Goal: Navigation & Orientation: Find specific page/section

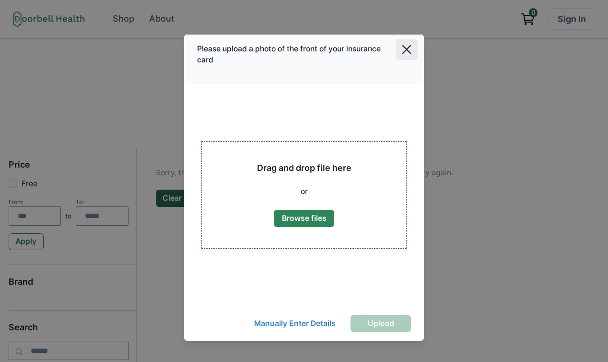
click at [408, 55] on button "Close" at bounding box center [407, 50] width 22 height 22
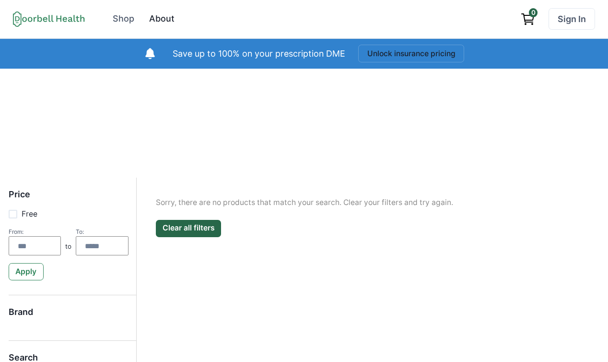
click at [161, 20] on div "About" at bounding box center [161, 18] width 25 height 13
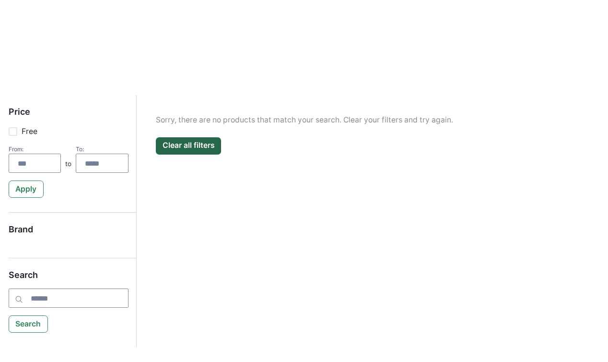
scroll to position [146, 0]
